Goal: Task Accomplishment & Management: Use online tool/utility

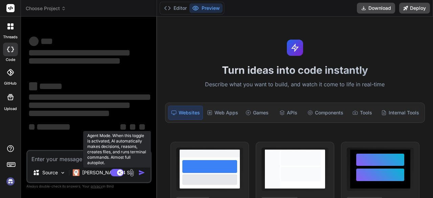
click at [112, 172] on rect at bounding box center [117, 172] width 14 height 7
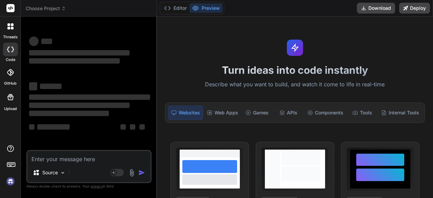
click at [7, 182] on img at bounding box center [10, 180] width 11 height 11
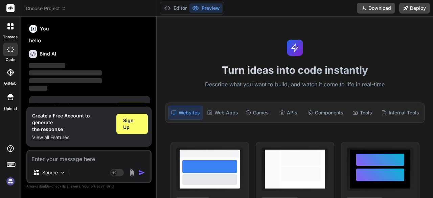
type textarea "x"
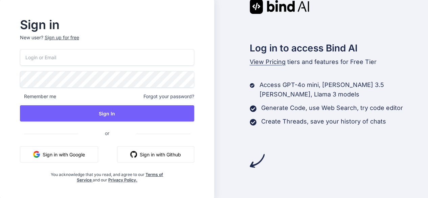
click at [70, 151] on button "Sign in with Google" at bounding box center [59, 154] width 78 height 16
click at [69, 152] on button "Sign in with Google" at bounding box center [59, 154] width 78 height 16
click at [45, 156] on button "Sign in with Google" at bounding box center [59, 154] width 78 height 16
click at [77, 150] on button "Sign in with Google" at bounding box center [59, 154] width 78 height 16
